Goal: Task Accomplishment & Management: Use online tool/utility

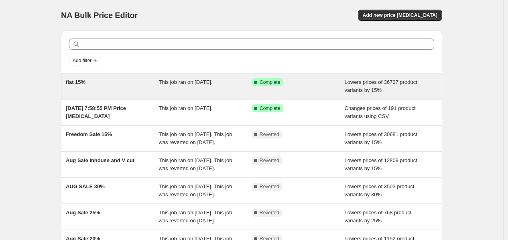
click at [319, 87] on div "Success Complete Complete" at bounding box center [298, 86] width 93 height 16
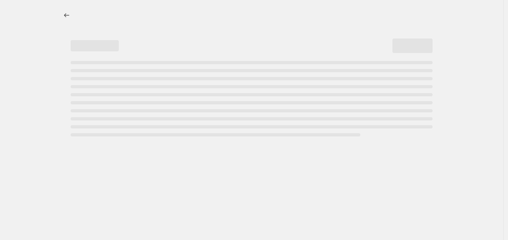
select select "percentage"
select select "collection"
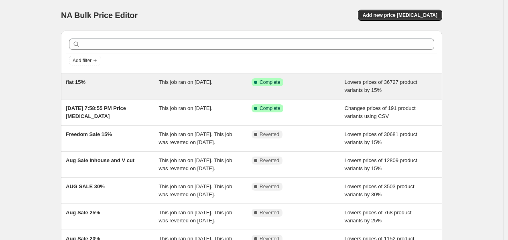
click at [212, 81] on span "This job ran on [DATE]." at bounding box center [186, 82] width 54 height 6
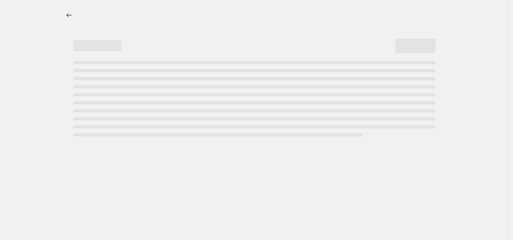
select select "percentage"
select select "collection"
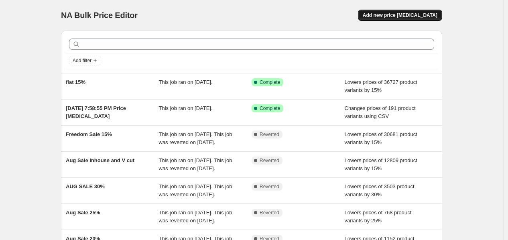
click at [419, 17] on span "Add new price [MEDICAL_DATA]" at bounding box center [400, 15] width 75 height 6
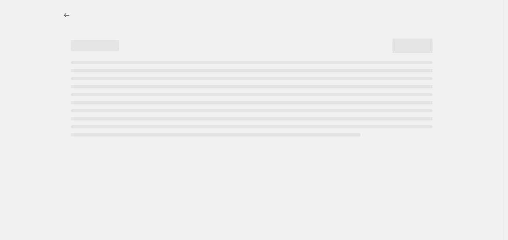
select select "percentage"
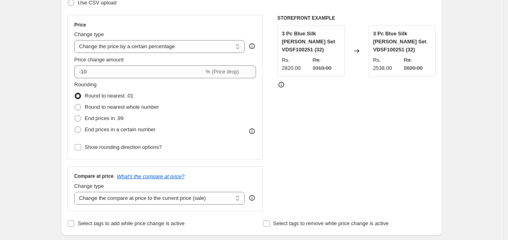
scroll to position [45, 0]
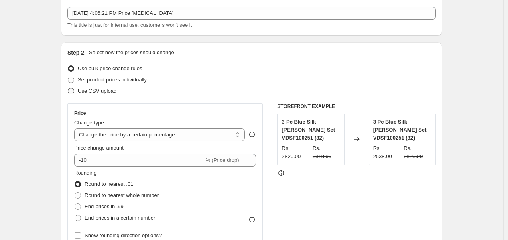
click at [102, 93] on span "Use CSV upload" at bounding box center [97, 91] width 39 height 6
click at [68, 88] on input "Use CSV upload" at bounding box center [68, 88] width 0 height 0
radio input "true"
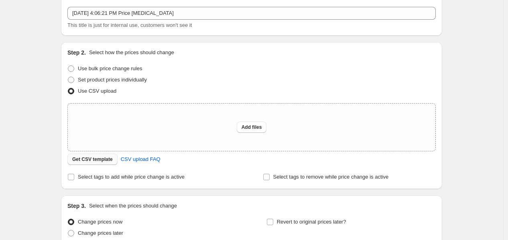
click at [99, 161] on span "Get CSV template" at bounding box center [92, 159] width 41 height 6
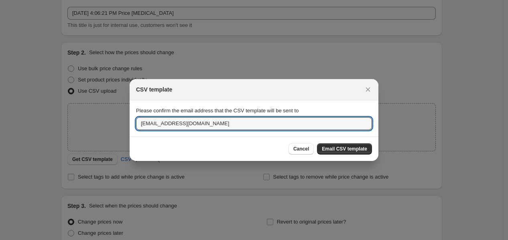
drag, startPoint x: 221, startPoint y: 121, endPoint x: 113, endPoint y: 120, distance: 108.0
type input "[EMAIL_ADDRESS][DOMAIN_NAME]"
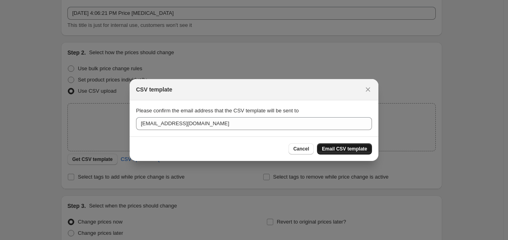
click at [329, 150] on span "Email CSV template" at bounding box center [344, 149] width 45 height 6
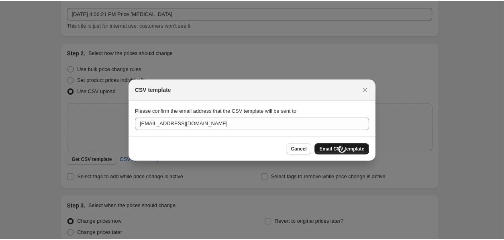
scroll to position [45, 0]
